Goal: Task Accomplishment & Management: Use online tool/utility

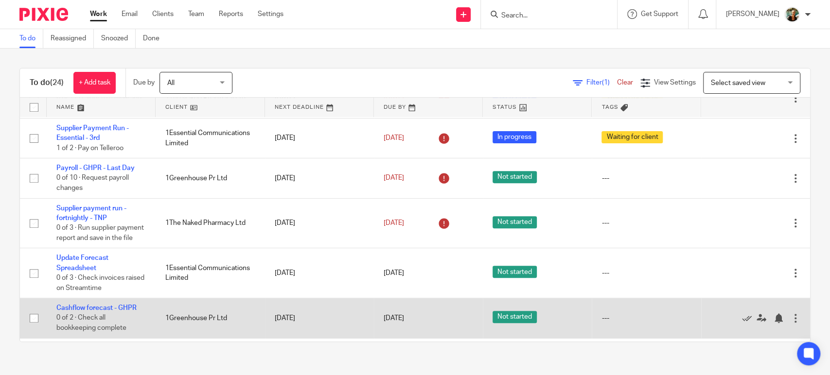
scroll to position [307, 0]
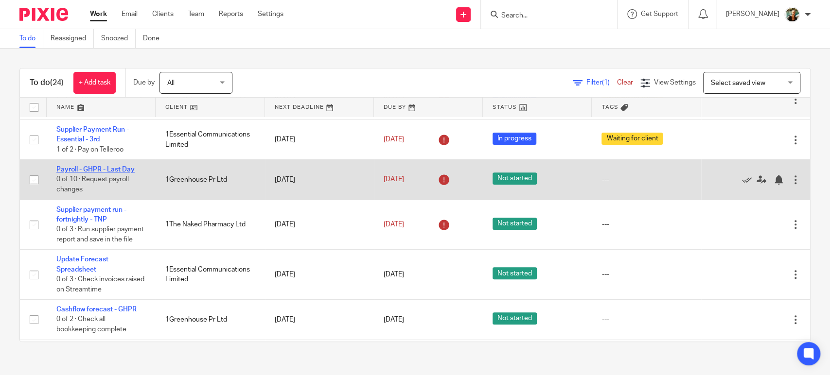
click at [106, 172] on link "Payroll - GHPR - Last Day" at bounding box center [95, 169] width 78 height 7
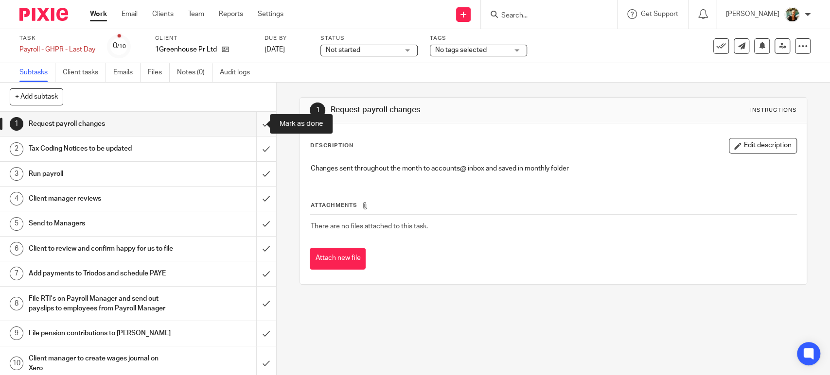
click at [255, 126] on input "submit" at bounding box center [138, 124] width 276 height 24
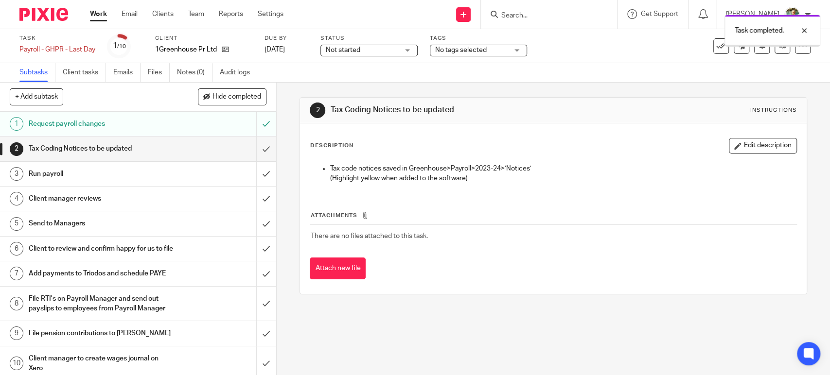
click at [255, 147] on input "submit" at bounding box center [138, 149] width 276 height 24
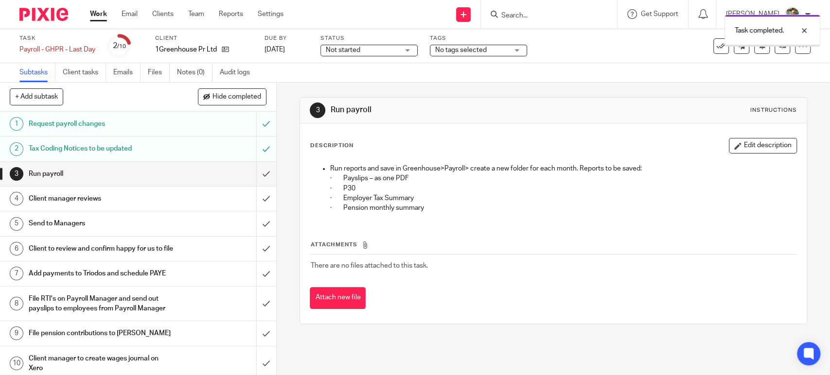
click at [257, 167] on input "submit" at bounding box center [138, 174] width 276 height 24
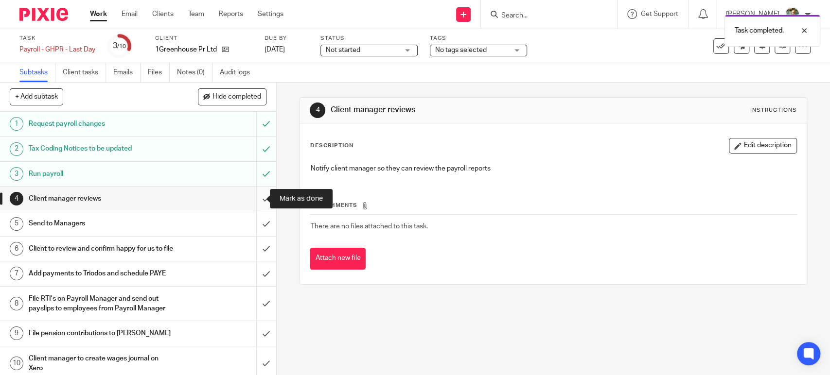
click at [255, 198] on input "submit" at bounding box center [138, 199] width 276 height 24
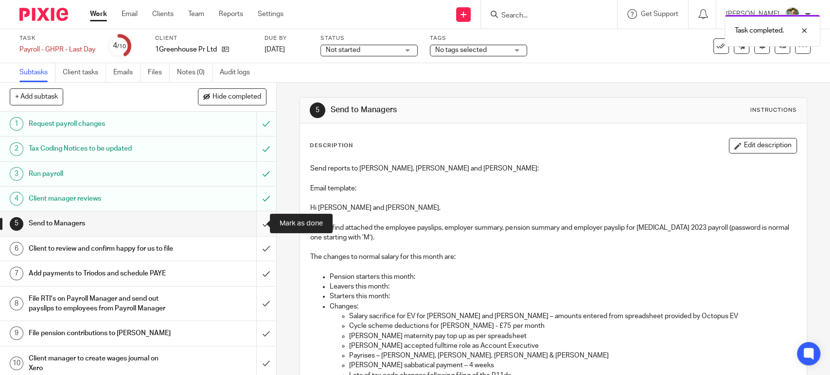
click at [256, 222] on input "submit" at bounding box center [138, 223] width 276 height 24
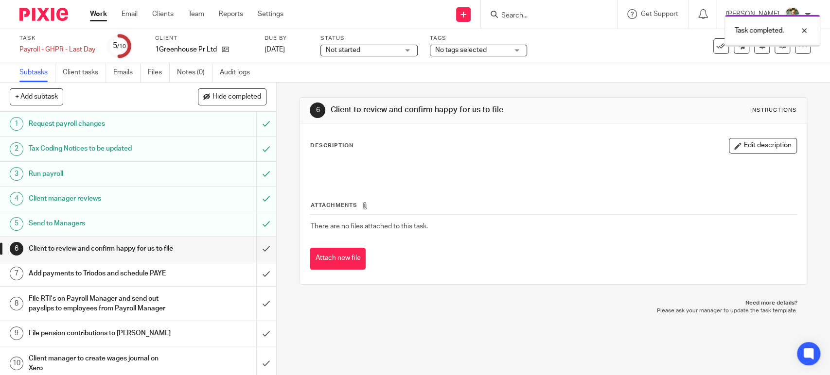
click at [392, 52] on span "Not started" at bounding box center [362, 50] width 73 height 10
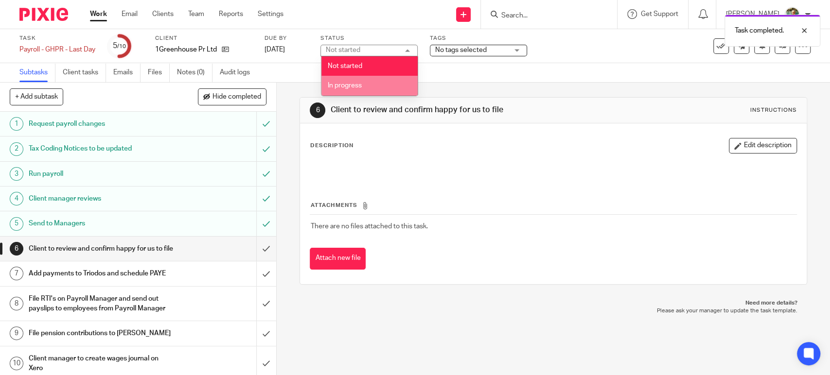
click at [380, 87] on li "In progress" at bounding box center [369, 86] width 96 height 20
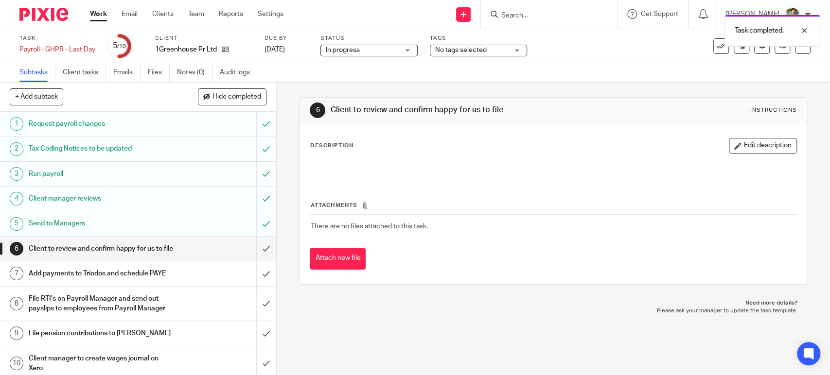
click at [473, 51] on span "No tags selected" at bounding box center [461, 50] width 52 height 7
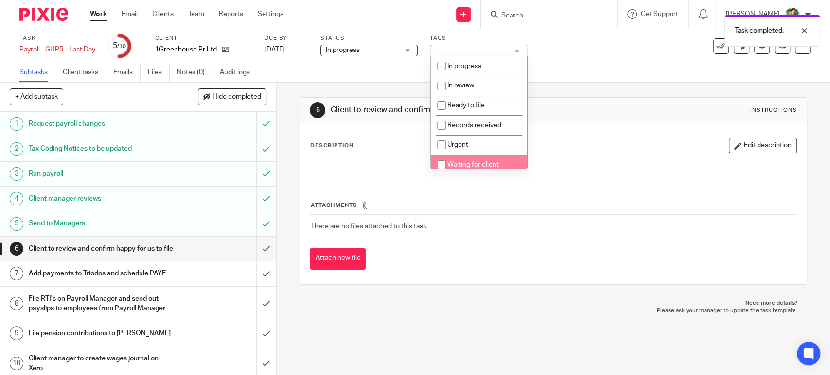
click at [470, 168] on span "Waiting for client" at bounding box center [473, 164] width 52 height 7
checkbox input "true"
click at [102, 18] on link "Work" at bounding box center [98, 14] width 17 height 10
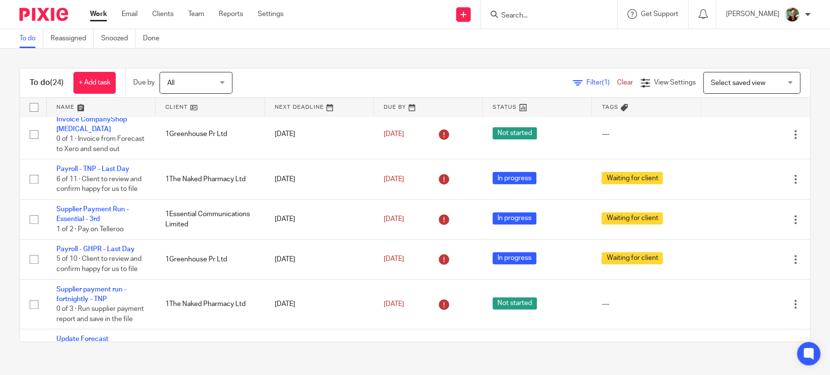
scroll to position [229, 0]
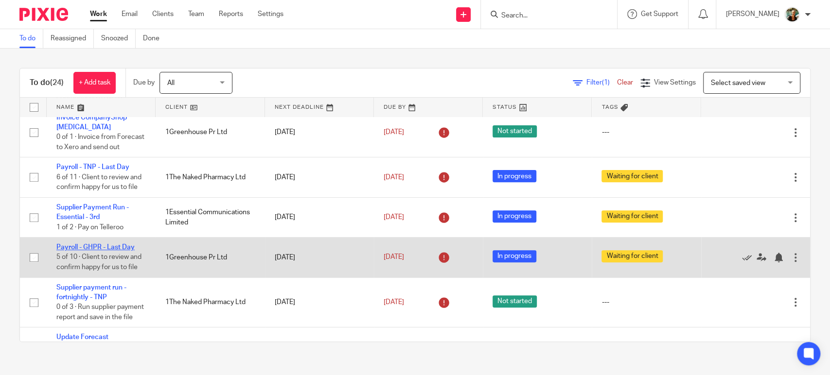
click at [106, 248] on link "Payroll - GHPR - Last Day" at bounding box center [95, 247] width 78 height 7
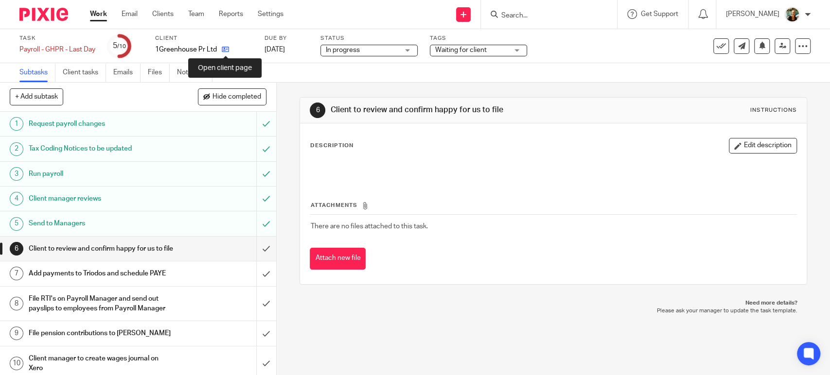
click at [226, 48] on icon at bounding box center [225, 49] width 7 height 7
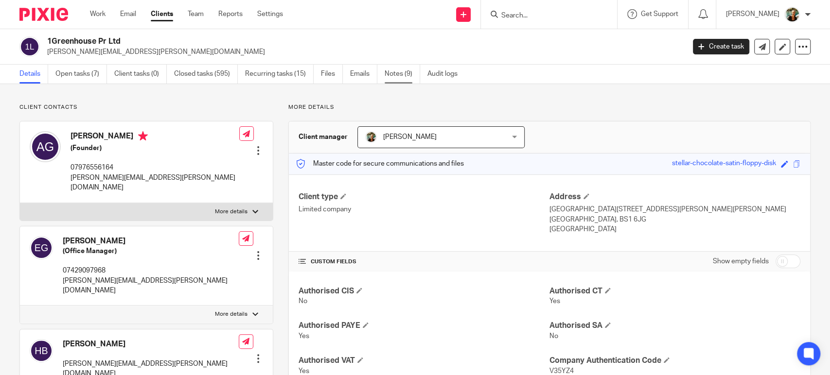
click at [385, 77] on link "Notes (9)" at bounding box center [401, 74] width 35 height 19
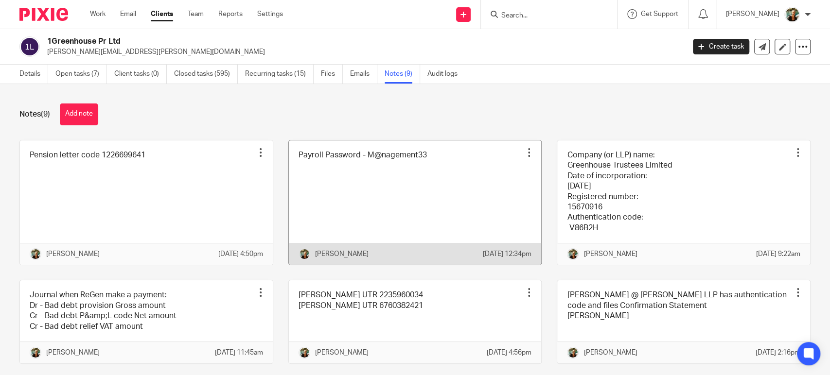
click at [432, 200] on link at bounding box center [415, 202] width 253 height 125
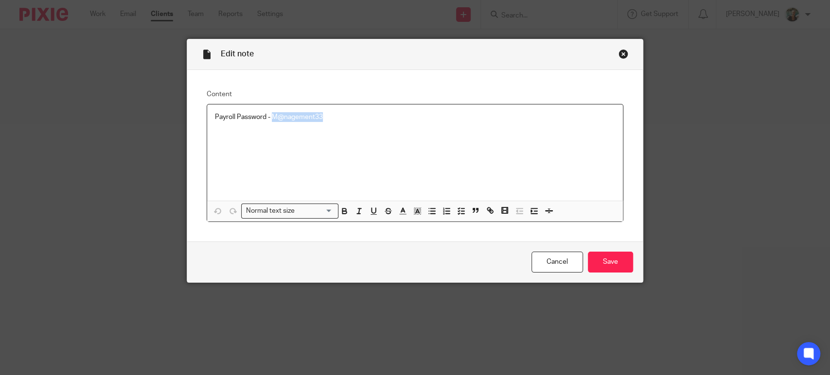
drag, startPoint x: 381, startPoint y: 137, endPoint x: 269, endPoint y: 124, distance: 112.5
click at [269, 124] on div "Payroll Password - M@nagement33" at bounding box center [415, 152] width 416 height 96
copy p "M@nagement33"
click at [549, 266] on link "Cancel" at bounding box center [557, 262] width 52 height 21
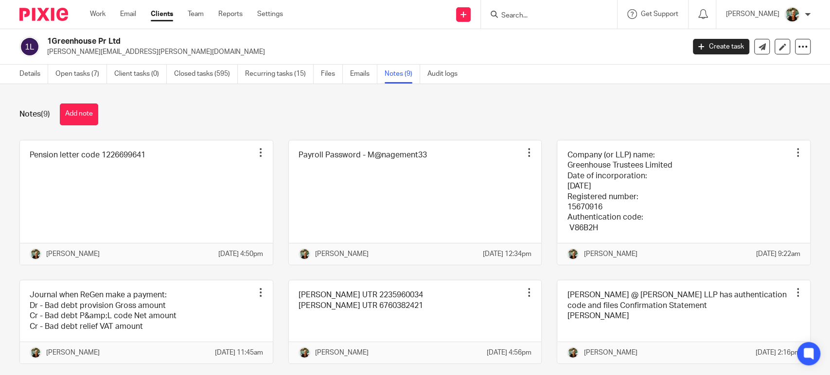
click at [104, 19] on div "Work Email Clients Team Reports Settings Work Email Clients Team Reports Settin…" at bounding box center [188, 14] width 217 height 29
click at [101, 17] on link "Work" at bounding box center [98, 14] width 16 height 10
